Goal: Task Accomplishment & Management: Use online tool/utility

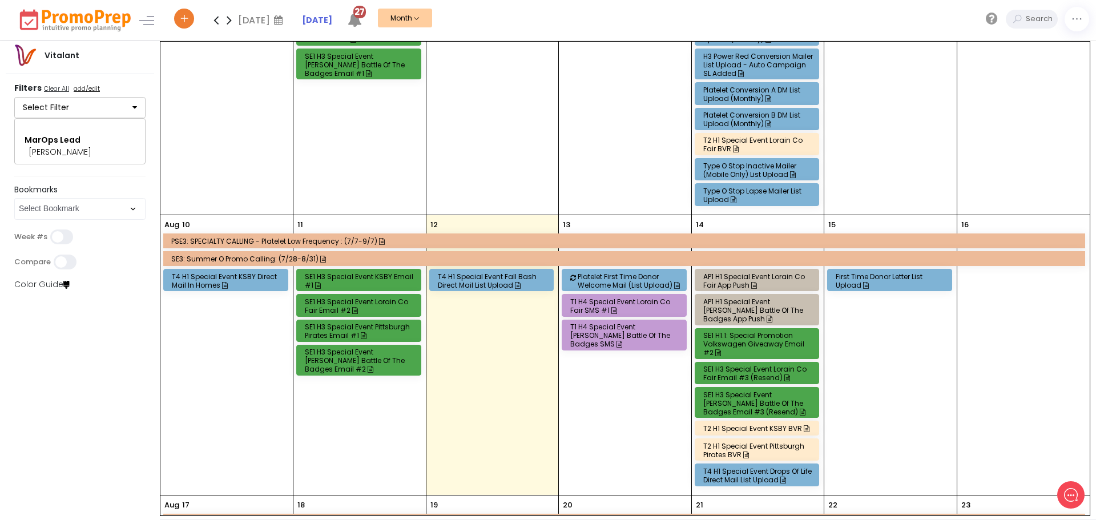
scroll to position [342, 0]
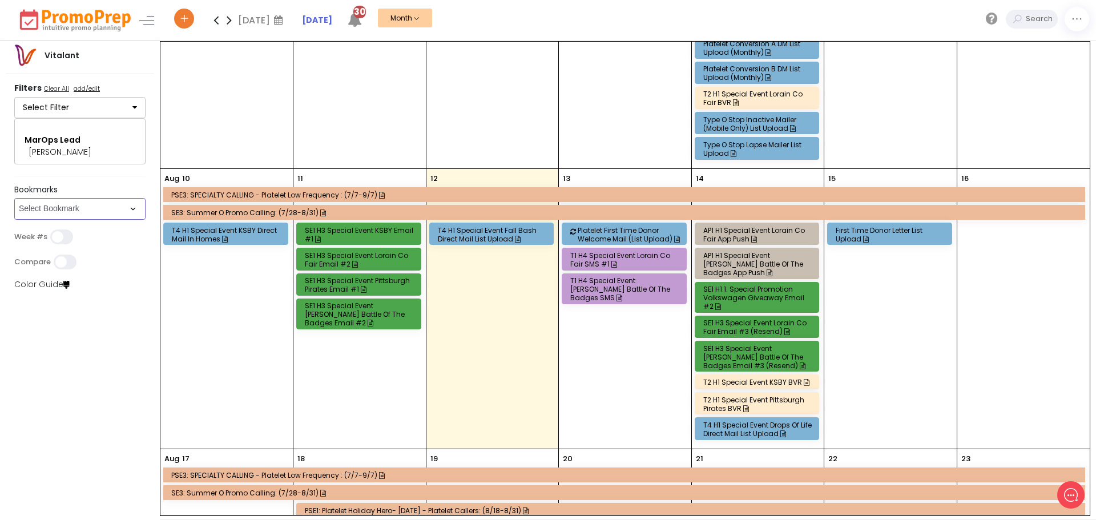
click at [127, 213] on select "Select Bookmark Auto: SMS BVR: Control, Customer, Field, Transactional Control:…" at bounding box center [79, 209] width 131 height 22
click at [14, 220] on select "Select Bookmark Auto: SMS BVR: Control, Customer, Field, Transactional Control:…" at bounding box center [79, 209] width 131 height 22
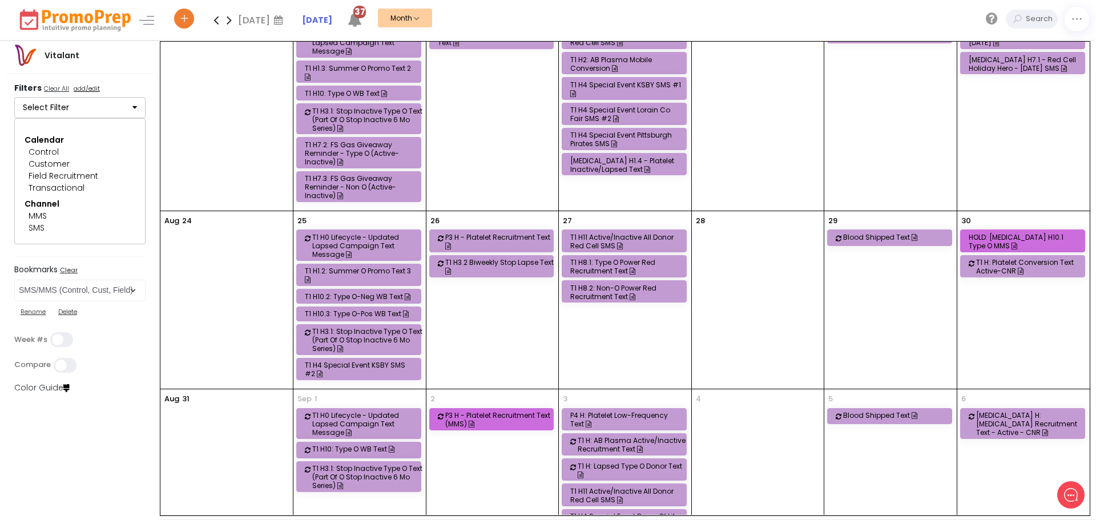
scroll to position [514, 0]
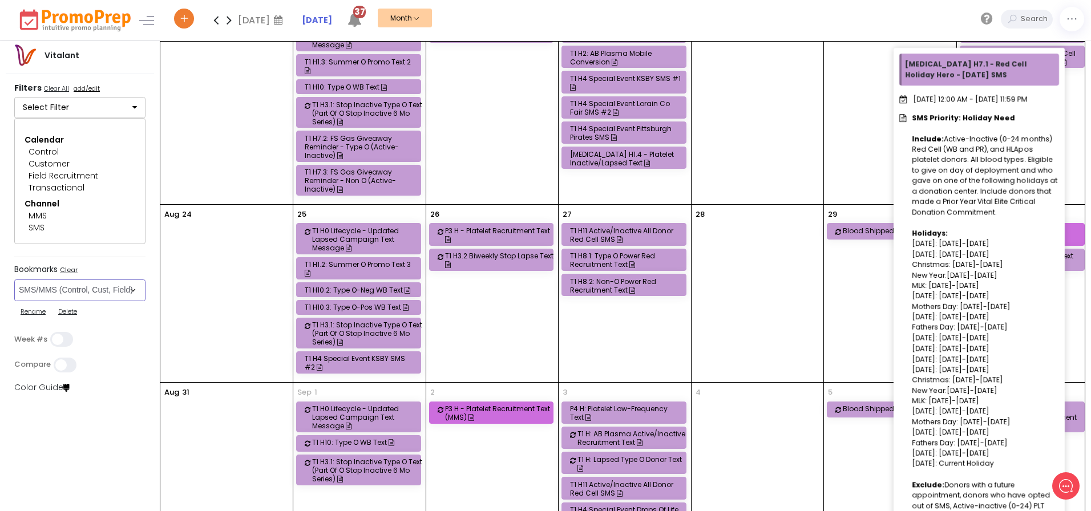
click at [1061, 59] on icon at bounding box center [1064, 62] width 6 height 7
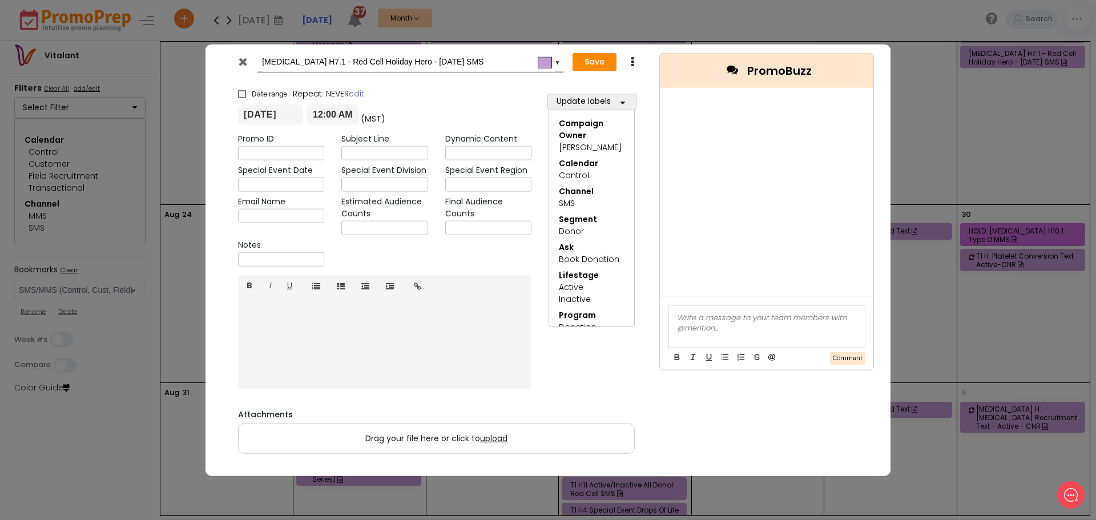
scroll to position [0, 0]
click at [243, 59] on icon at bounding box center [243, 60] width 9 height 11
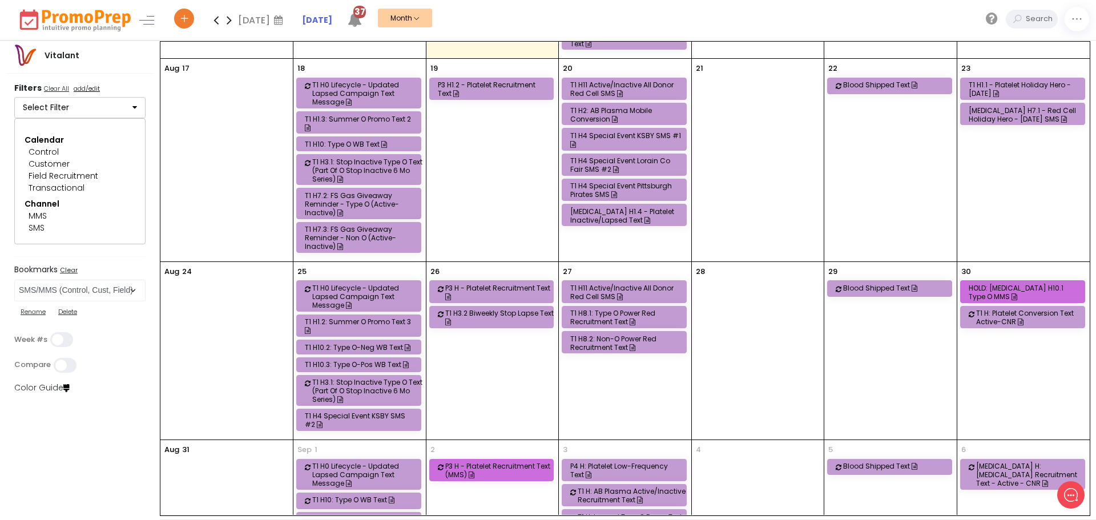
scroll to position [541, 0]
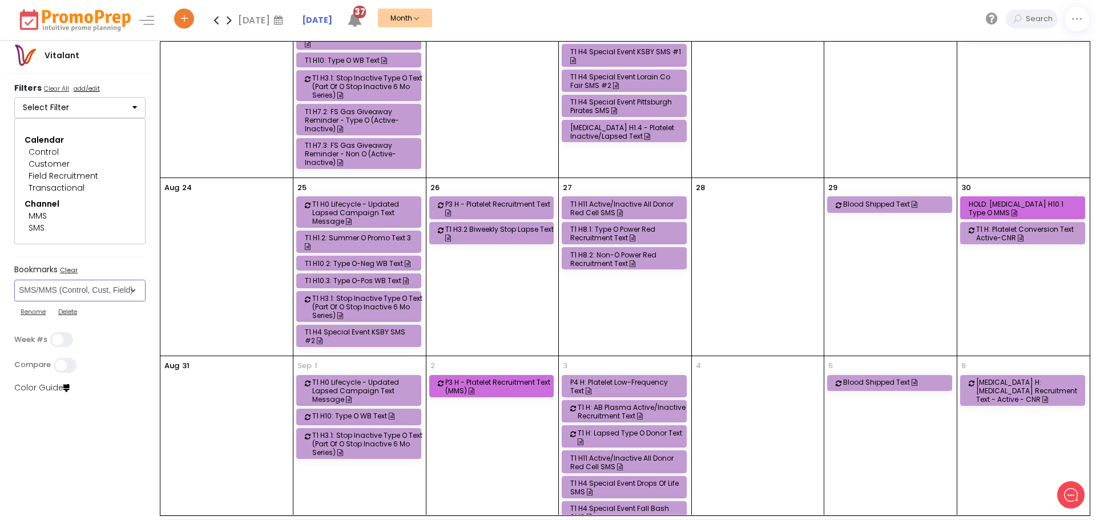
click at [138, 292] on select "Select Bookmark Auto: SMS BVR: Control, Customer, Field, Transactional Control:…" at bounding box center [79, 291] width 131 height 22
click at [14, 280] on select "Select Bookmark Auto: SMS BVR: Control, Customer, Field, Transactional Control:…" at bounding box center [79, 291] width 131 height 22
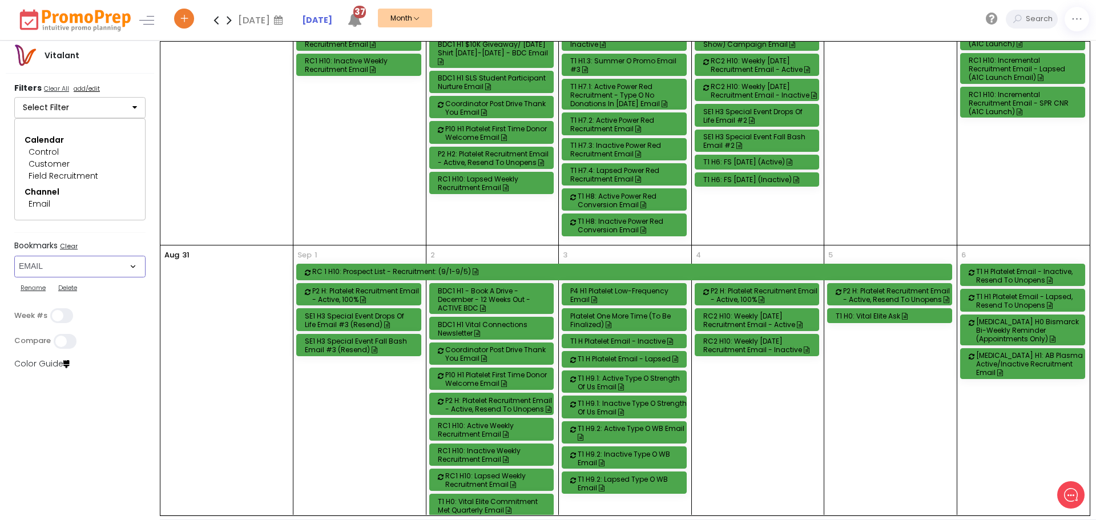
scroll to position [1246, 0]
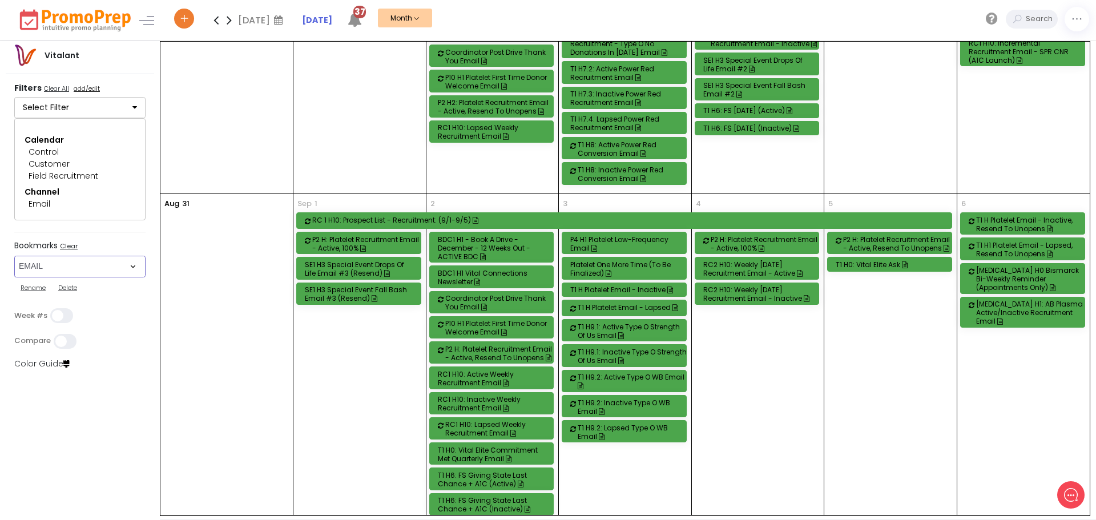
click at [136, 264] on select "Select Bookmark Auto: SMS BVR: Control, Customer, Field, Transactional Control:…" at bounding box center [79, 267] width 131 height 22
click at [14, 268] on select "Select Bookmark Auto: SMS BVR: Control, Customer, Field, Transactional Control:…" at bounding box center [79, 267] width 131 height 22
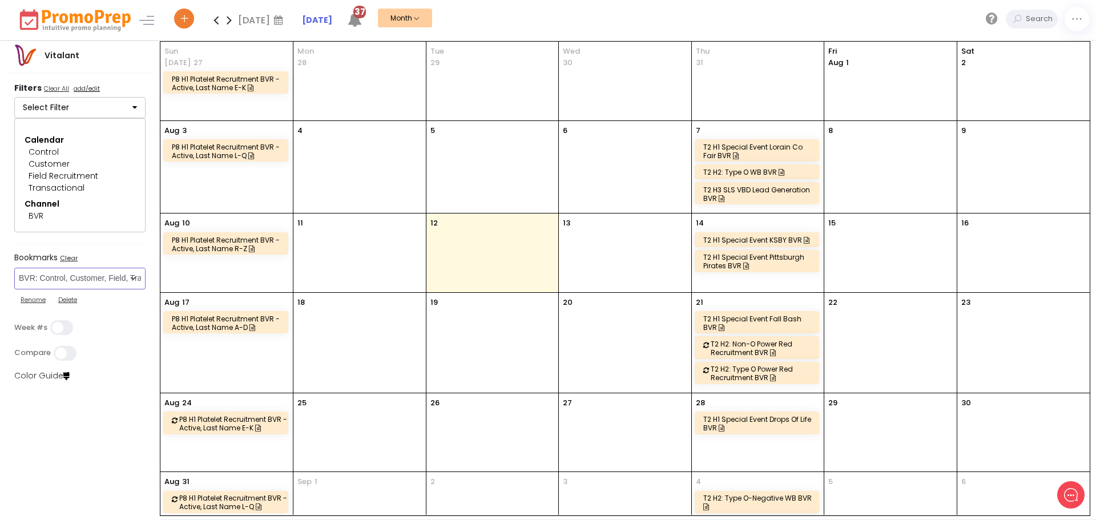
scroll to position [36, 0]
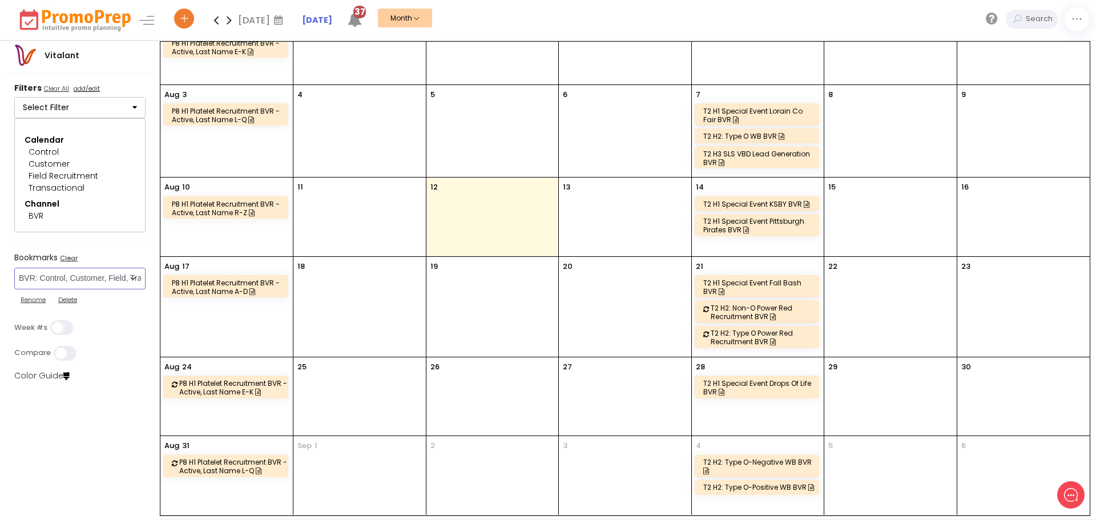
click at [138, 273] on select "Select Bookmark Auto: SMS BVR: Control, Customer, Field, Transactional Control:…" at bounding box center [79, 279] width 131 height 22
click at [138, 276] on select "Select Bookmark Auto: SMS BVR: Control, Customer, Field, Transactional Control:…" at bounding box center [79, 279] width 131 height 22
click at [14, 280] on select "Select Bookmark Auto: SMS BVR: Control, Customer, Field, Transactional Control:…" at bounding box center [79, 279] width 131 height 22
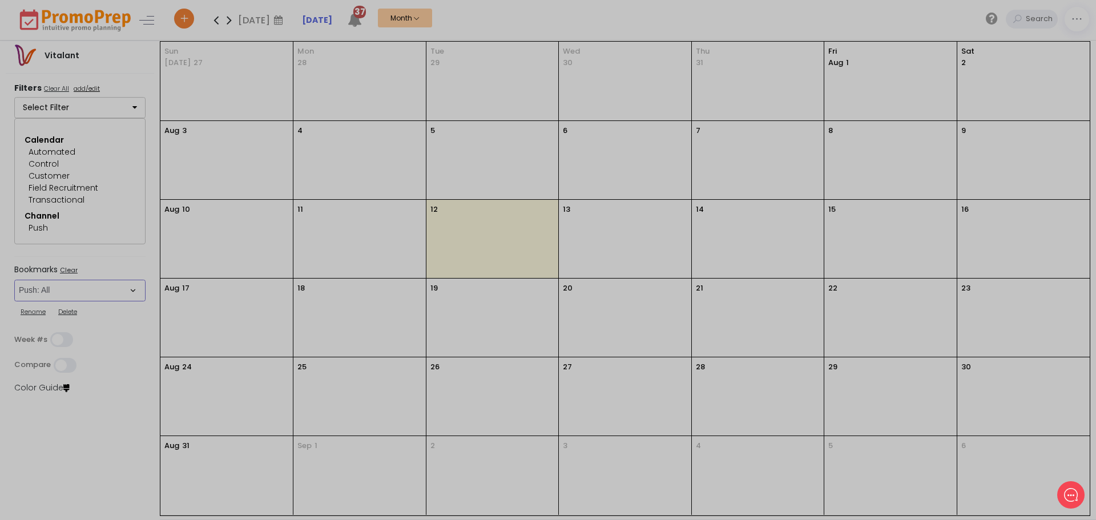
scroll to position [0, 0]
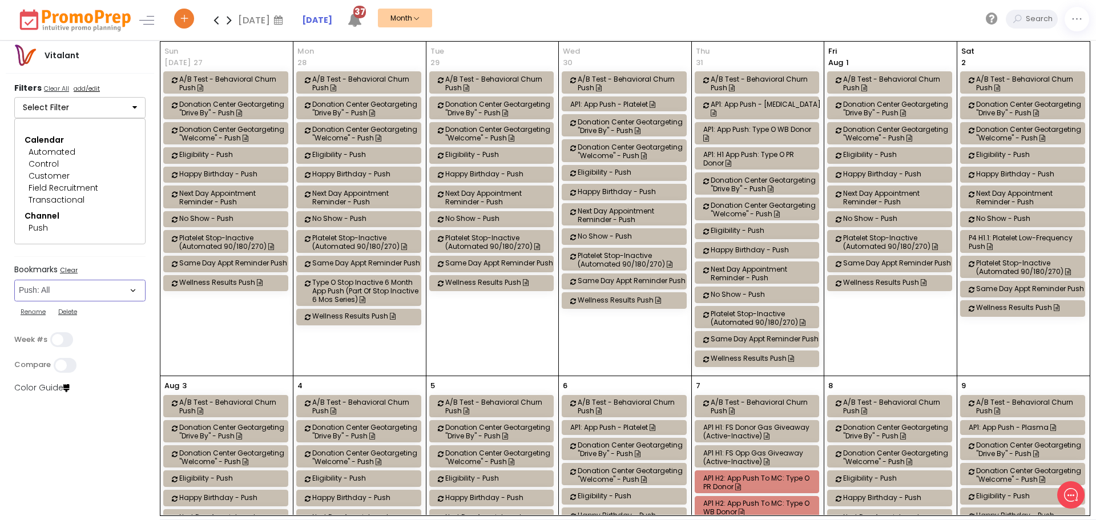
click at [133, 291] on select "Select Bookmark Auto: SMS BVR: Control, Customer, Field, Transactional Control:…" at bounding box center [79, 291] width 131 height 22
click at [14, 280] on select "Select Bookmark Auto: SMS BVR: Control, Customer, Field, Transactional Control:…" at bounding box center [79, 291] width 131 height 22
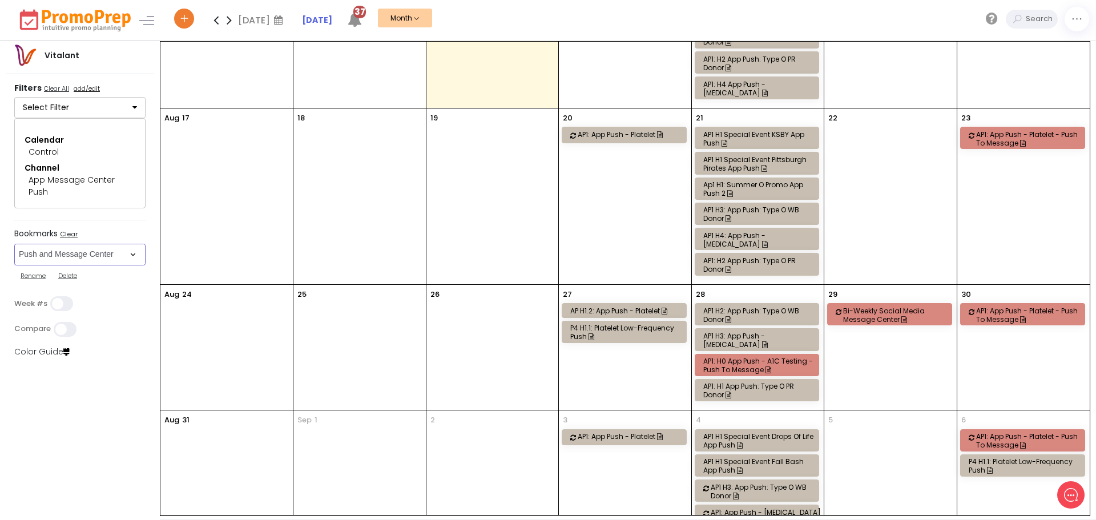
scroll to position [400, 0]
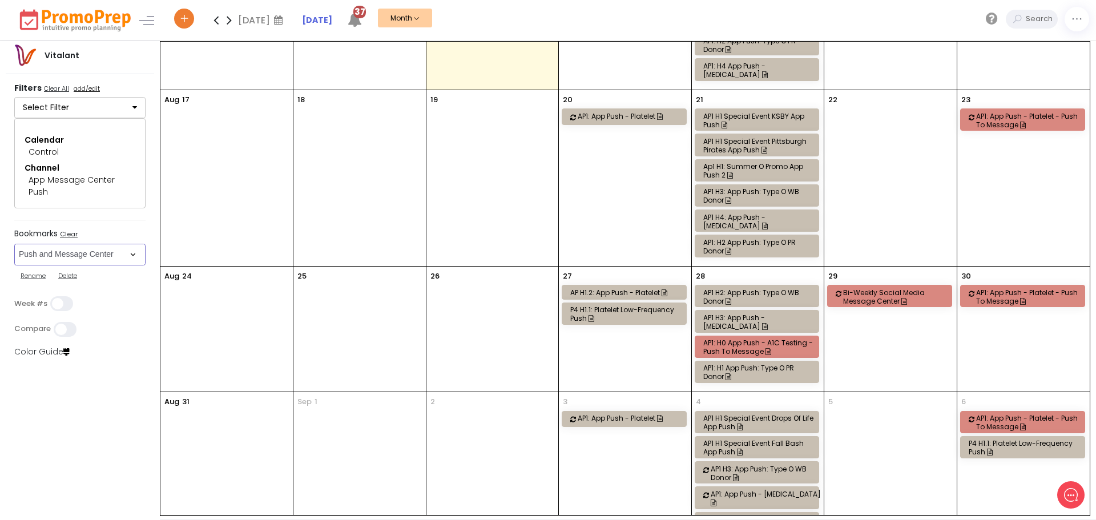
click at [742, 112] on div "AP1 H1 Special Event KSBY App Push" at bounding box center [758, 120] width 111 height 17
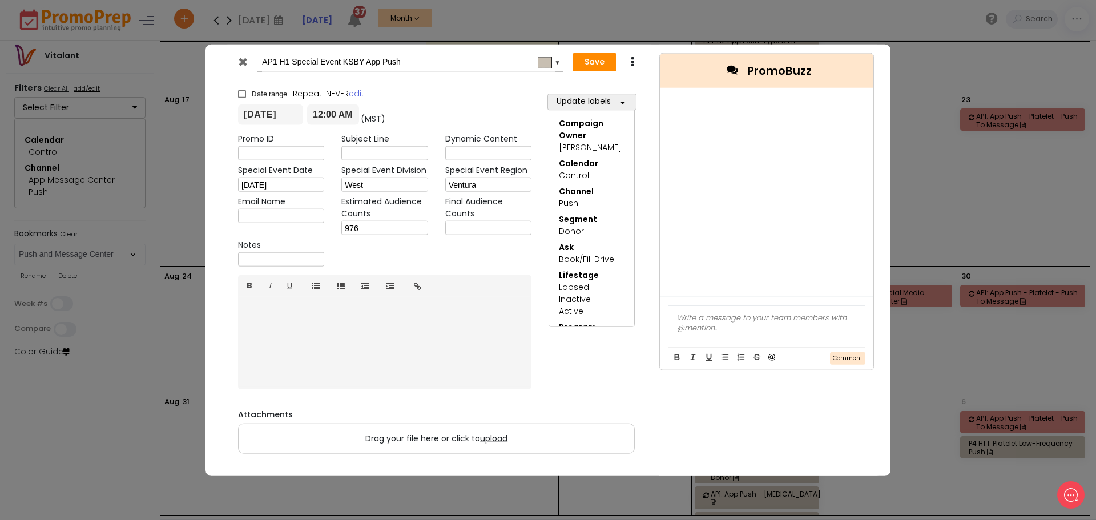
click at [242, 61] on icon at bounding box center [243, 60] width 9 height 11
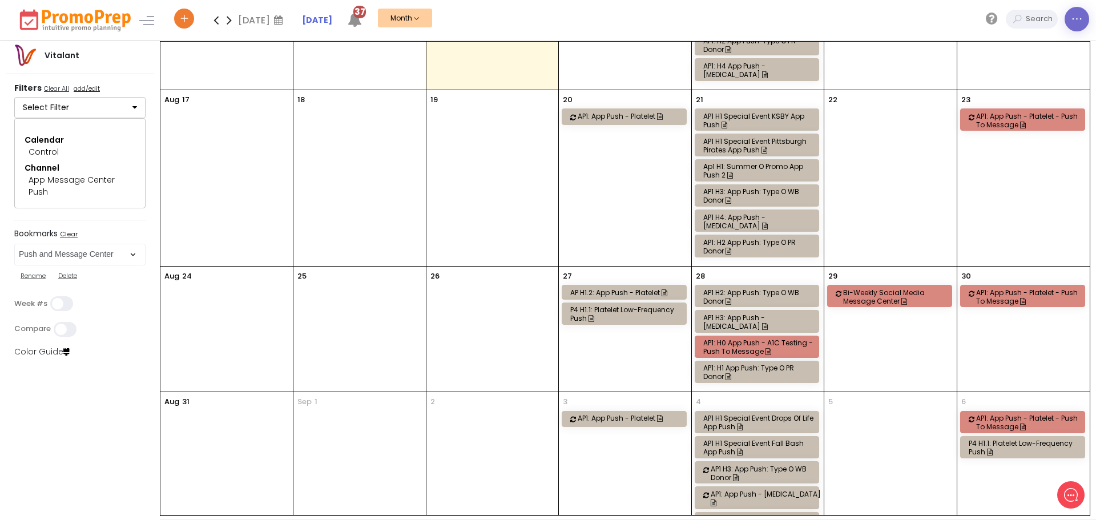
click at [1074, 19] on icon at bounding box center [1077, 19] width 12 height 0
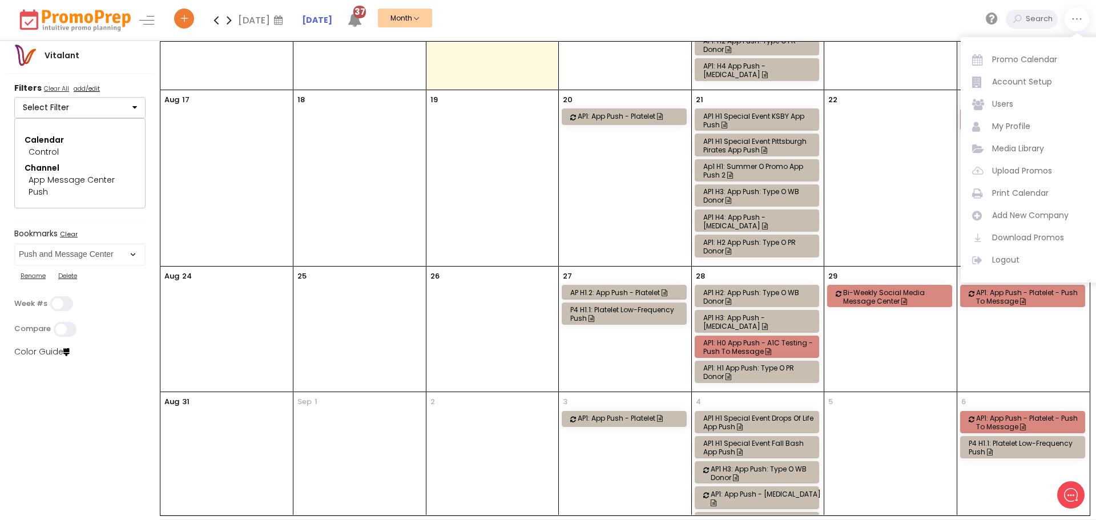
click at [579, 19] on div "[DATE] [DATE] Su Mo Tu We Th Fr Sa 27 28 29 30 31 1 2 3 4 5 6 7 8 9 10 11 12 13…" at bounding box center [633, 20] width 925 height 40
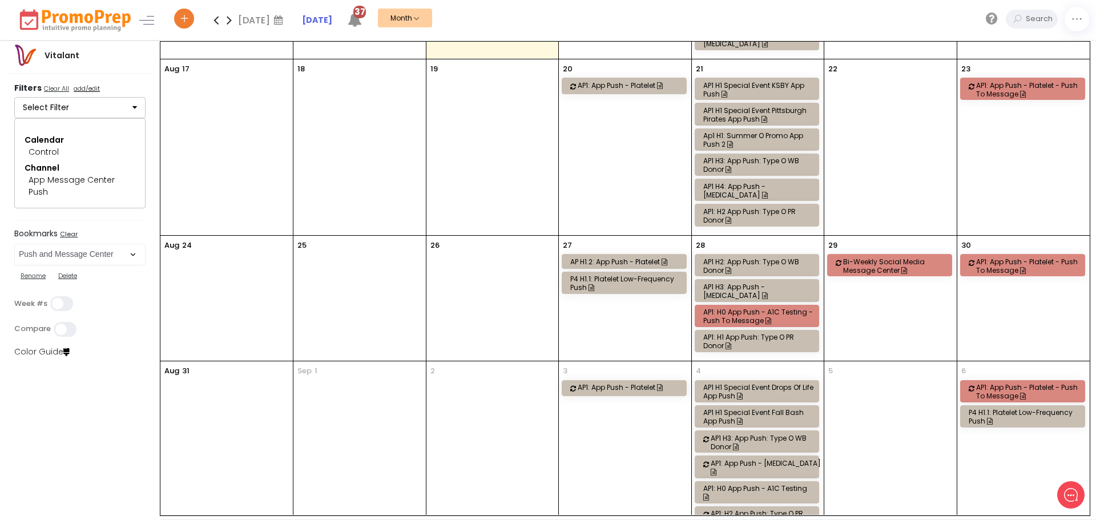
scroll to position [433, 0]
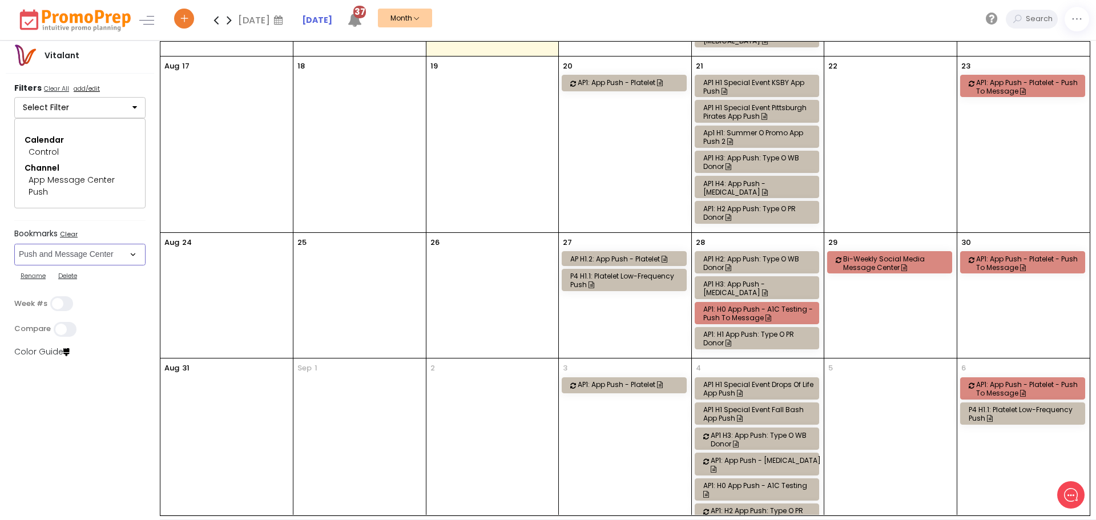
click at [128, 259] on select "Select Bookmark Auto: SMS BVR: Control, Customer, Field, Transactional Control:…" at bounding box center [79, 255] width 131 height 22
select select "160"
click at [14, 244] on select "Select Bookmark Auto: SMS BVR: Control, Customer, Field, Transactional Control:…" at bounding box center [79, 255] width 131 height 22
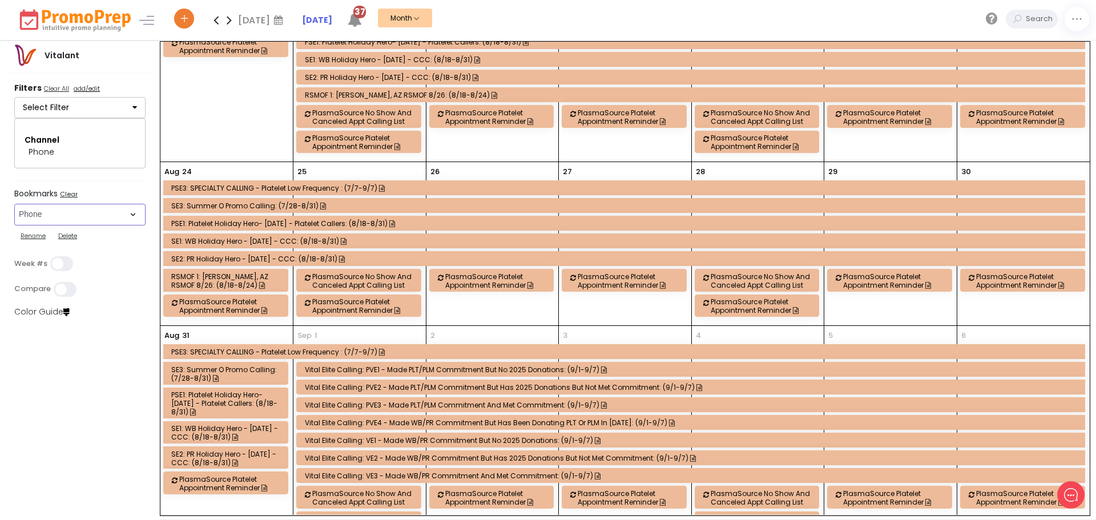
scroll to position [457, 0]
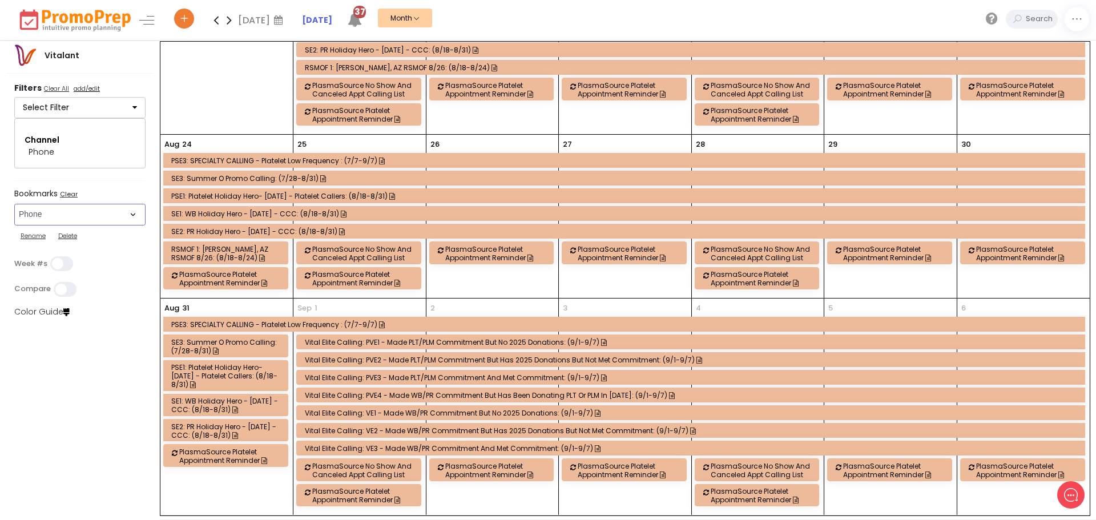
click at [410, 321] on full-calendar "[DATE] PSE3: SPECIALTY CALLING - Platelet Low Frequency : (7/7-9/7) PSE2: Plate…" at bounding box center [624, 279] width 929 height 474
click at [405, 328] on div "PSE3: SPECIALTY CALLING - Platelet Low Frequency : (7/7-9/7)" at bounding box center [625, 324] width 909 height 9
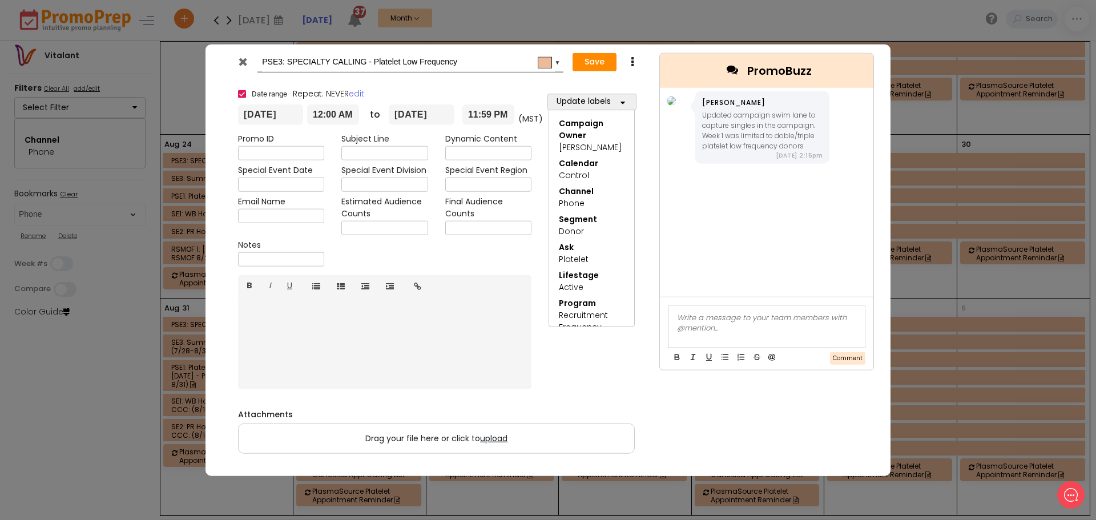
click at [239, 64] on icon at bounding box center [243, 60] width 9 height 11
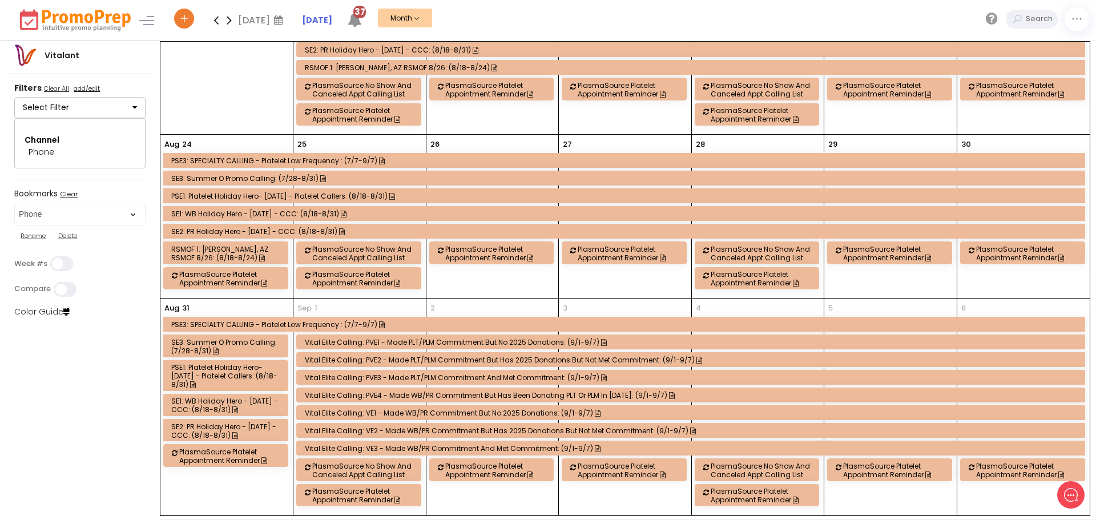
click at [409, 318] on div "PSE3: SPECIALTY CALLING - Platelet Low Frequency : (7/7-9/7)" at bounding box center [624, 324] width 922 height 14
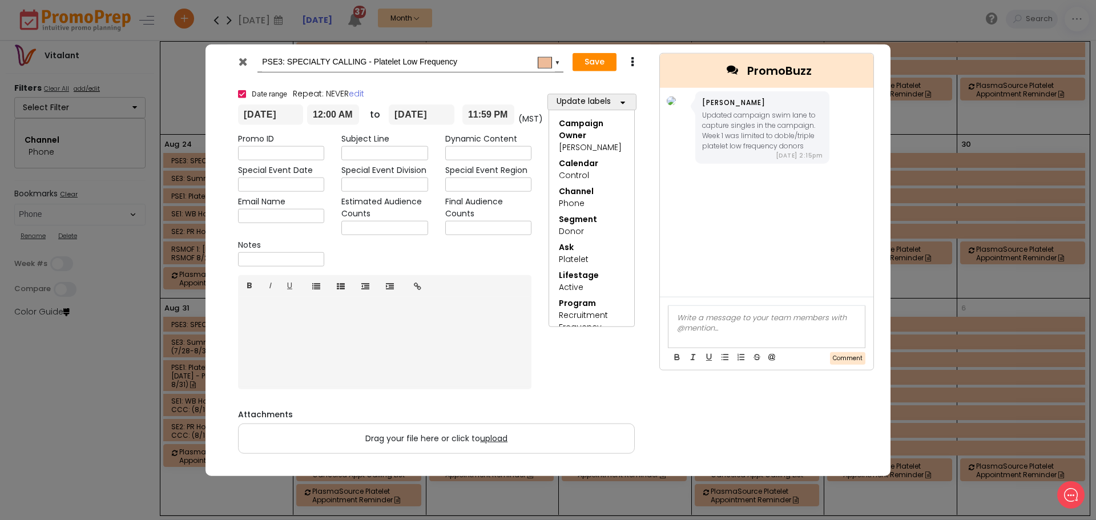
click at [587, 74] on div "PSE3: SPECIALTY CALLING - Platelet Low Frequency #edbb99 ▼ Save Duplicate Delete" at bounding box center [436, 62] width 429 height 36
click at [585, 65] on button "Save" at bounding box center [595, 62] width 44 height 18
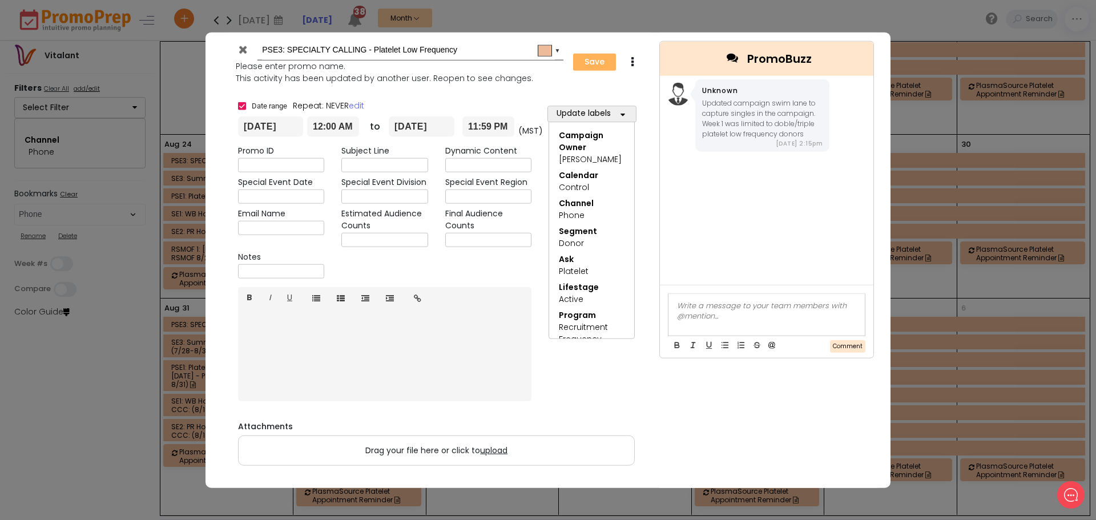
type input "[DATE]"
type input "00:00"
type input "[DATE]"
type input "23:59"
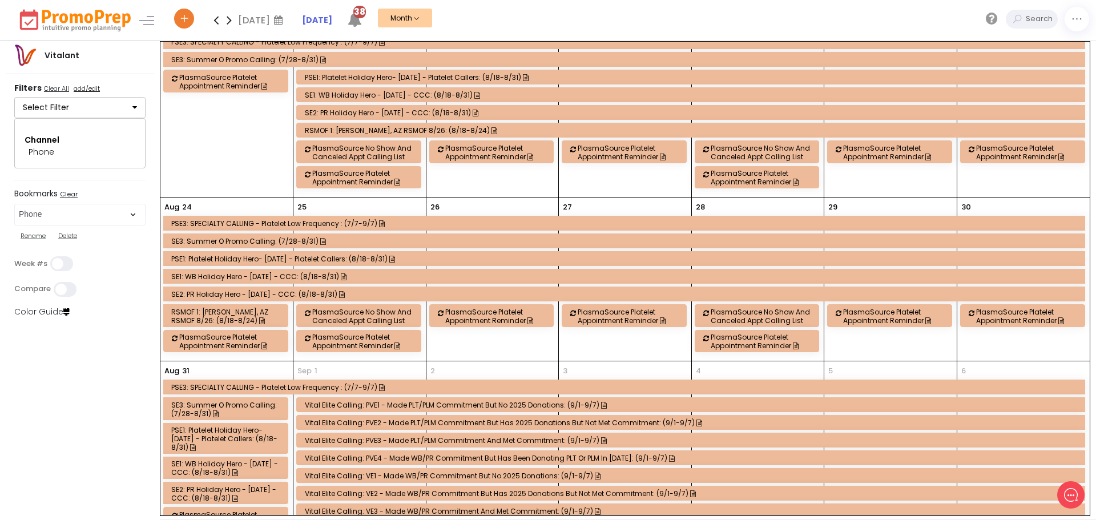
scroll to position [343, 0]
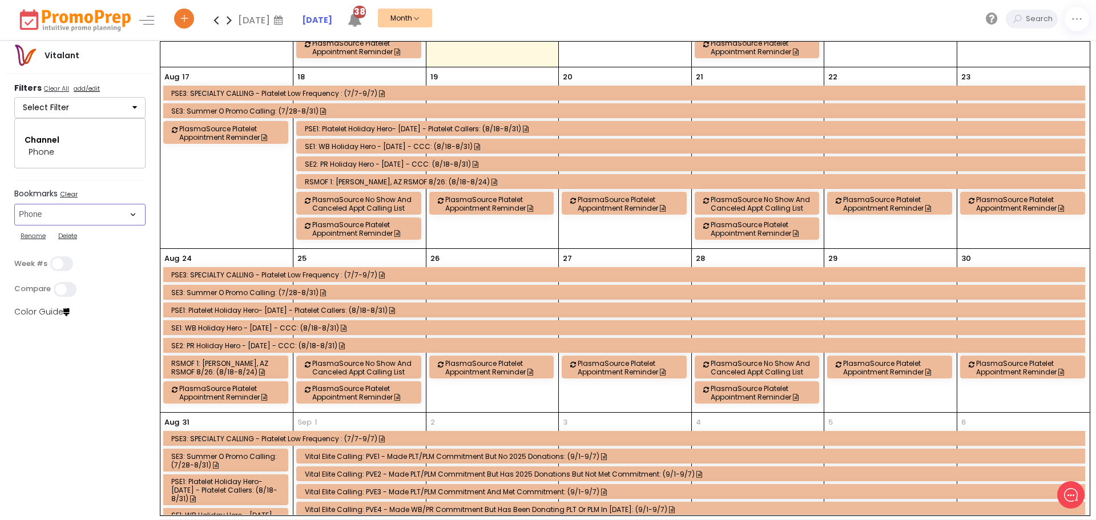
click at [128, 217] on select "Select Bookmark Auto: SMS BVR: Control, Customer, Field, Transactional Control:…" at bounding box center [79, 215] width 131 height 22
click at [14, 216] on select "Select Bookmark Auto: SMS BVR: Control, Customer, Field, Transactional Control:…" at bounding box center [79, 215] width 131 height 22
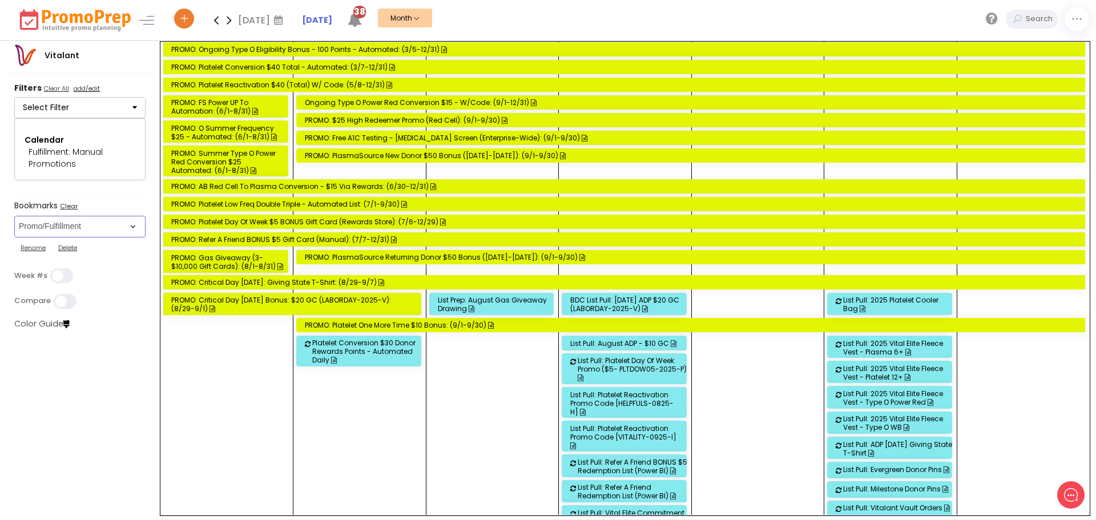
scroll to position [3304, 0]
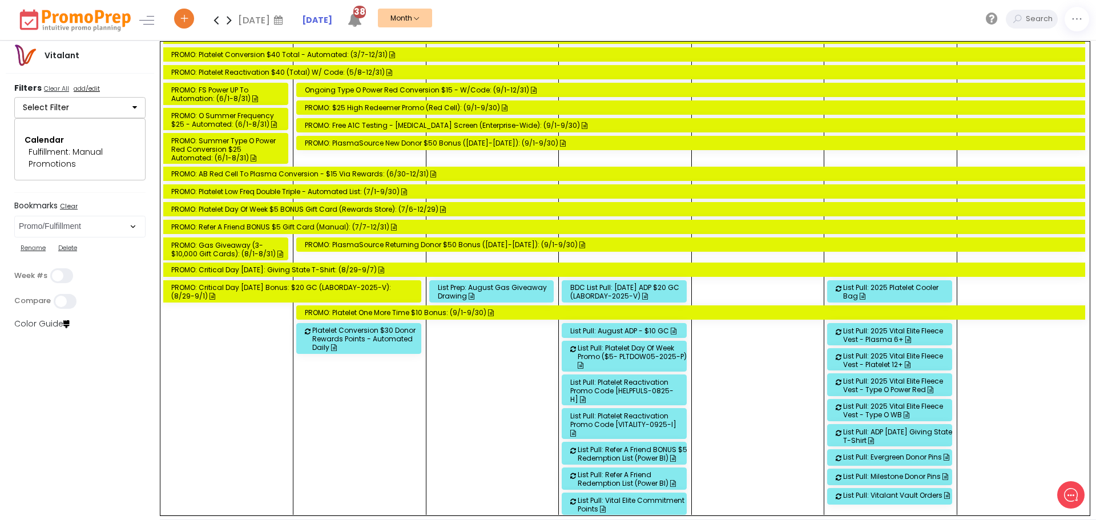
click at [226, 22] on icon at bounding box center [229, 20] width 13 height 23
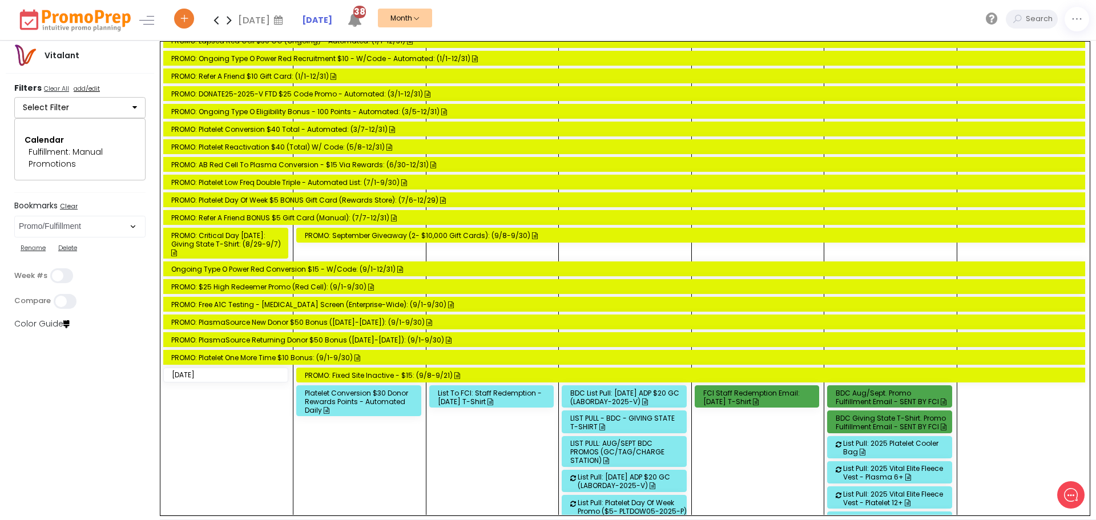
scroll to position [1027, 0]
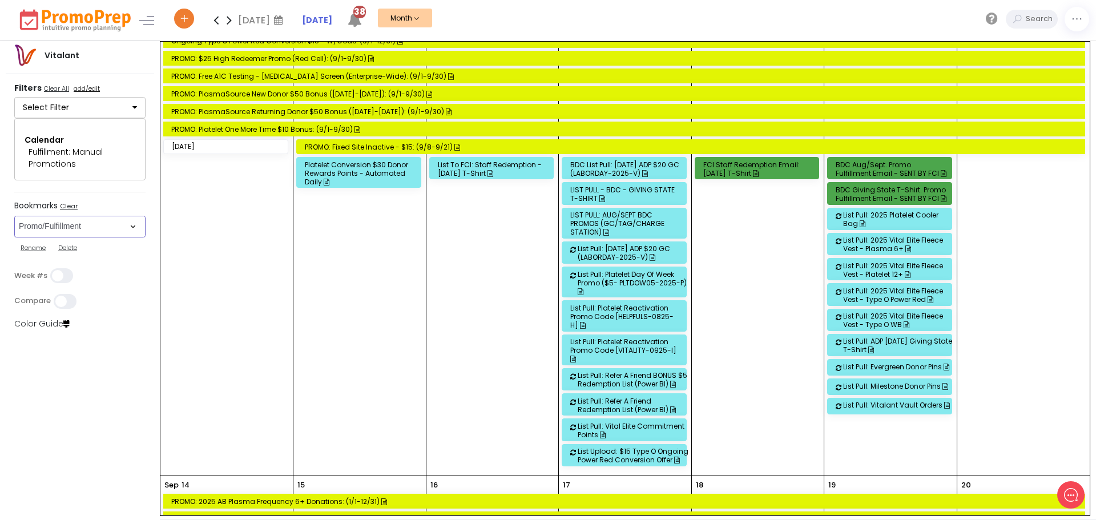
click at [124, 231] on select "Select Bookmark Auto: SMS BVR: Control, Customer, Field, Transactional Control:…" at bounding box center [79, 227] width 131 height 22
click at [132, 201] on label "Bookmarks Clear" at bounding box center [79, 207] width 131 height 12
click at [124, 229] on select "Select Bookmark Auto: SMS BVR: Control, Customer, Field, Transactional Control:…" at bounding box center [79, 227] width 131 height 22
select select "44"
click at [14, 228] on select "Select Bookmark Auto: SMS BVR: Control, Customer, Field, Transactional Control:…" at bounding box center [79, 227] width 131 height 22
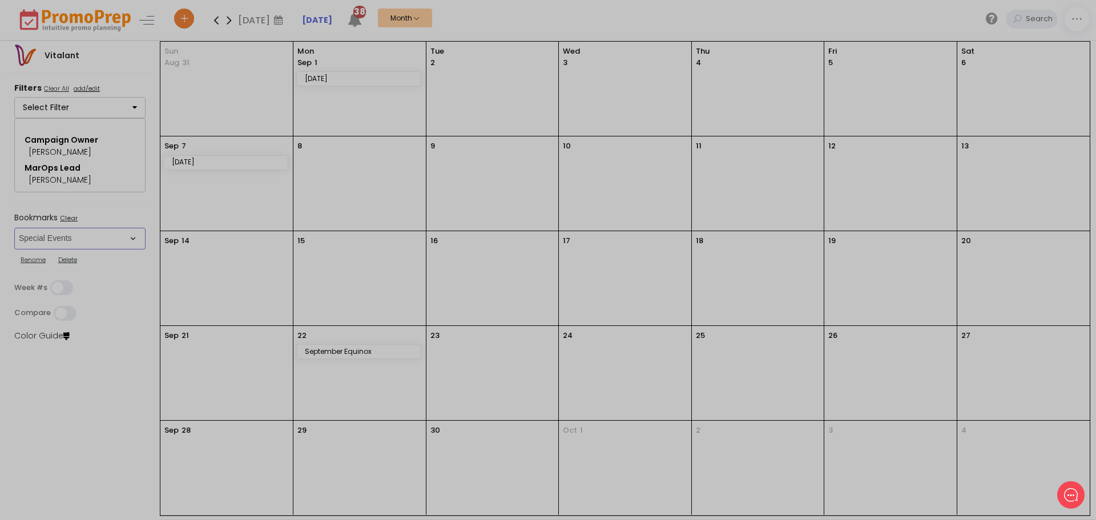
scroll to position [0, 0]
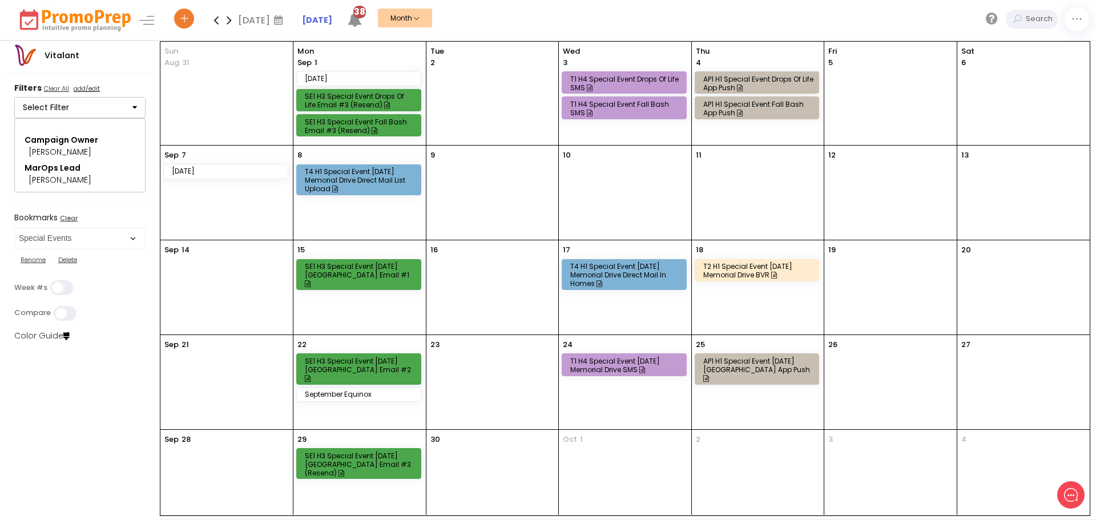
click at [131, 111] on button "Select Filter" at bounding box center [79, 108] width 131 height 22
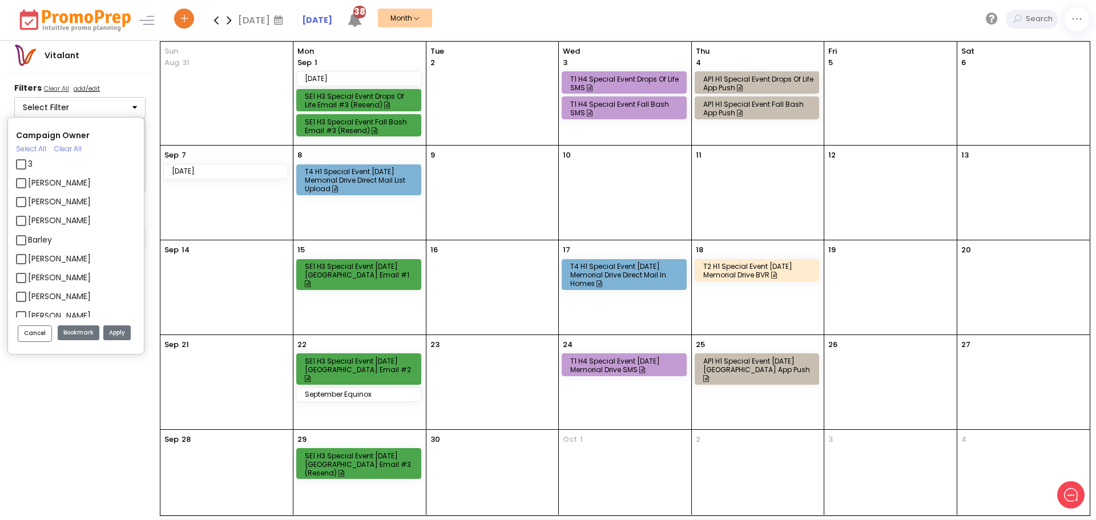
checkbox input "false"
select select
click at [123, 333] on button "Apply" at bounding box center [116, 332] width 27 height 15
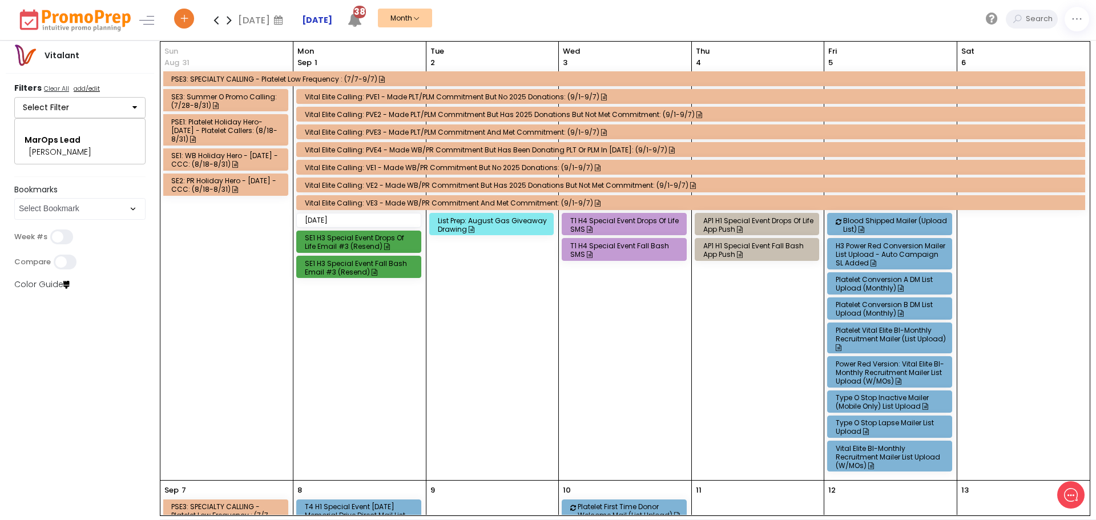
click at [328, 18] on strong "[DATE]" at bounding box center [317, 19] width 30 height 11
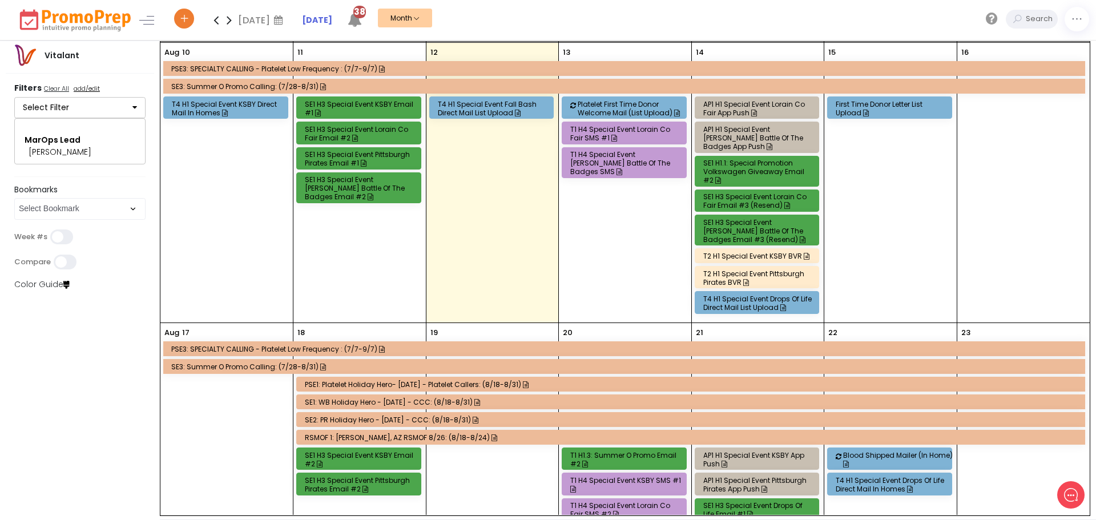
scroll to position [469, 0]
click at [753, 304] on div "T4 H1 Special Event Drops of Life Direct Mail List Upload" at bounding box center [758, 302] width 111 height 17
